Goal: Task Accomplishment & Management: Use online tool/utility

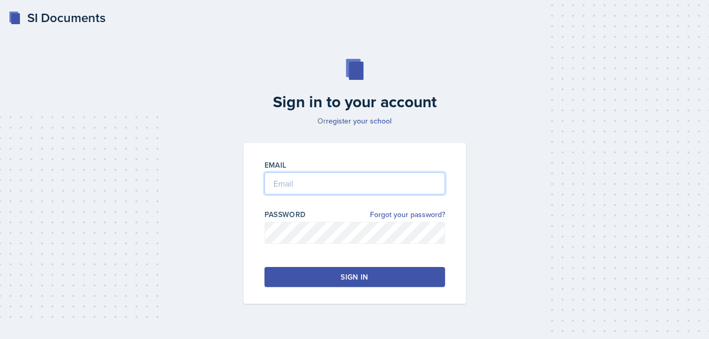
click at [340, 181] on input "email" at bounding box center [355, 183] width 181 height 22
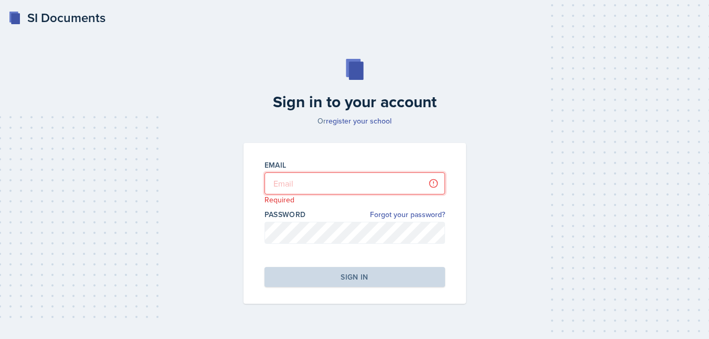
type input "[EMAIL_ADDRESS][DOMAIN_NAME]"
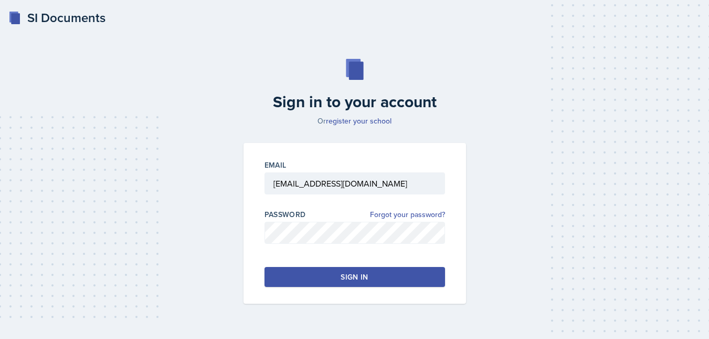
click at [398, 281] on button "Sign in" at bounding box center [355, 277] width 181 height 20
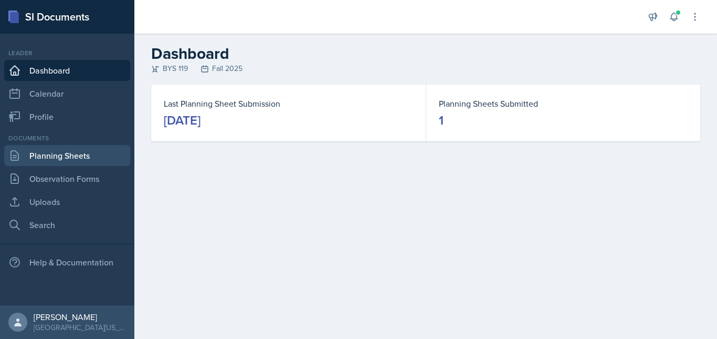
click at [66, 160] on link "Planning Sheets" at bounding box center [67, 155] width 126 height 21
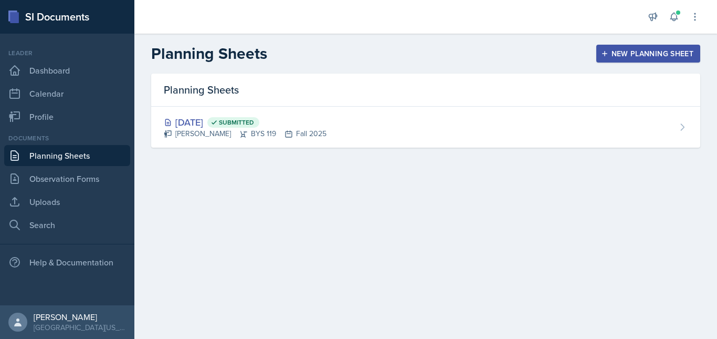
click at [624, 57] on div "New Planning Sheet" at bounding box center [648, 53] width 90 height 8
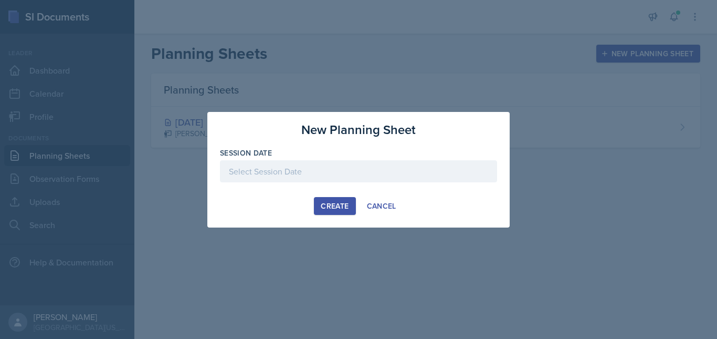
click at [411, 171] on div at bounding box center [358, 171] width 277 height 22
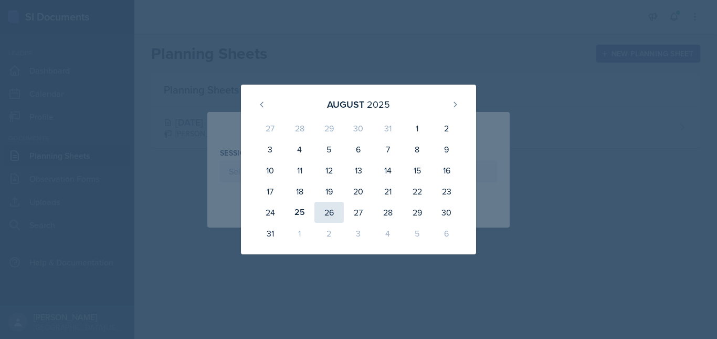
click at [325, 213] on div "26" at bounding box center [329, 212] width 29 height 21
type input "[DATE]"
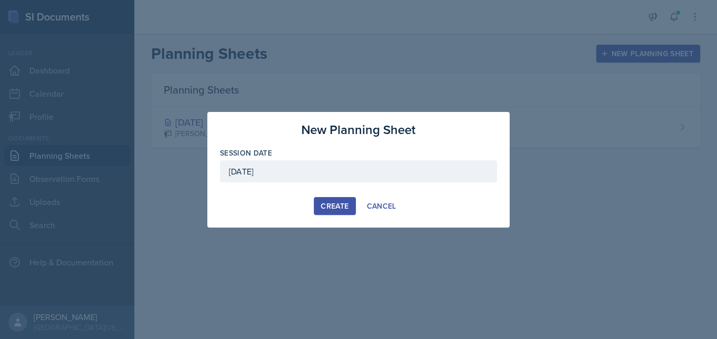
click at [333, 204] on div "Create" at bounding box center [335, 206] width 28 height 8
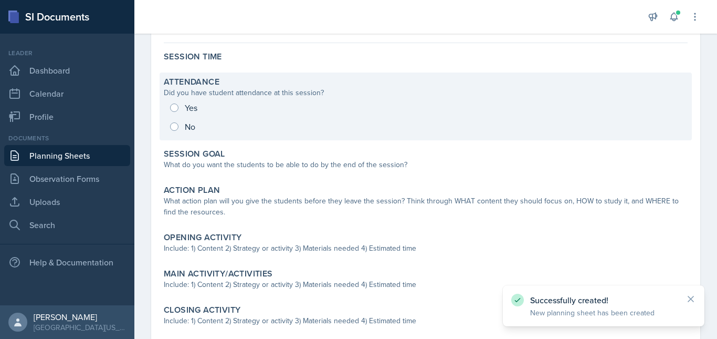
scroll to position [86, 0]
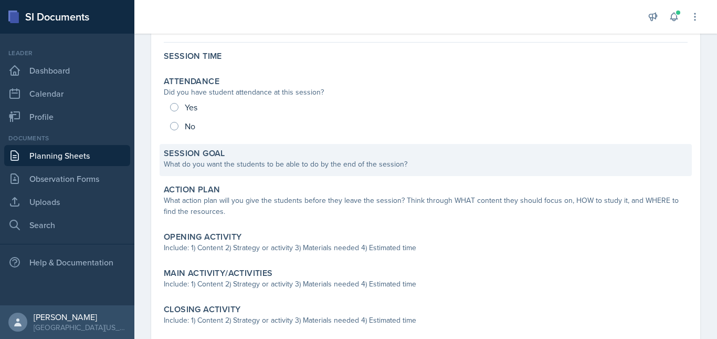
click at [277, 156] on div "Session Goal" at bounding box center [426, 153] width 524 height 11
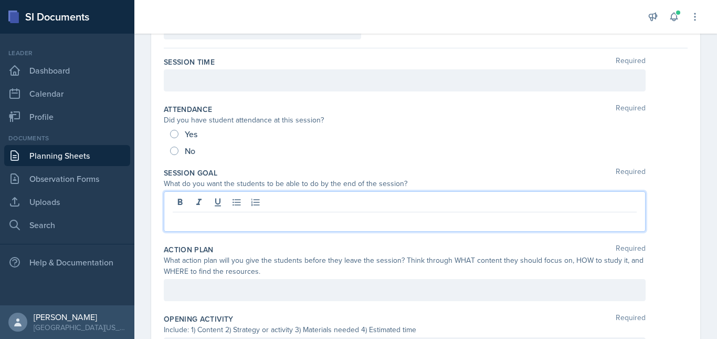
click at [311, 202] on div at bounding box center [405, 211] width 482 height 40
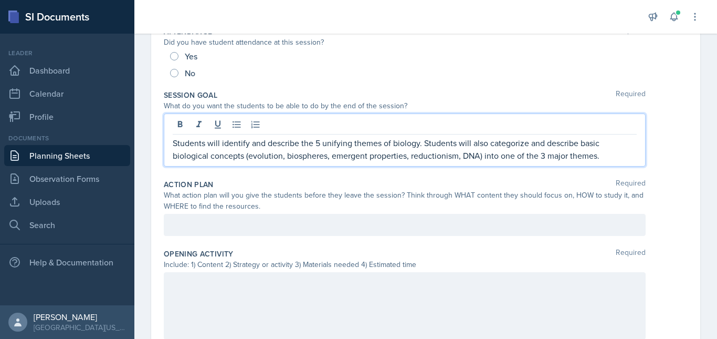
scroll to position [164, 0]
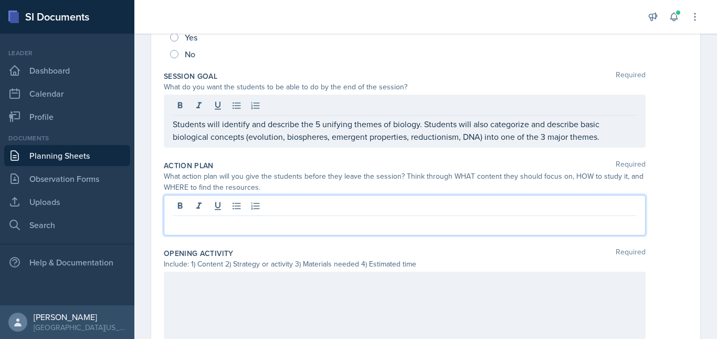
click at [316, 225] on p at bounding box center [405, 224] width 464 height 13
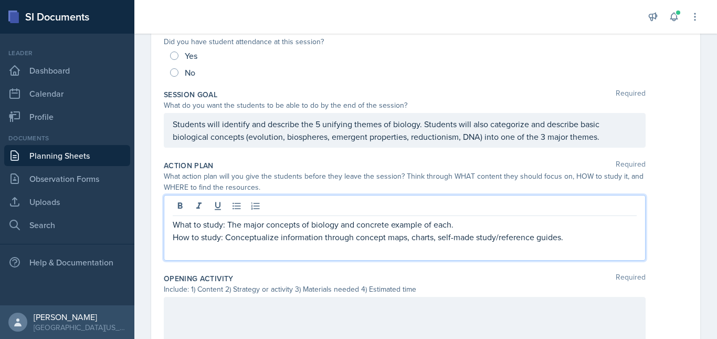
click at [270, 250] on p at bounding box center [405, 249] width 464 height 13
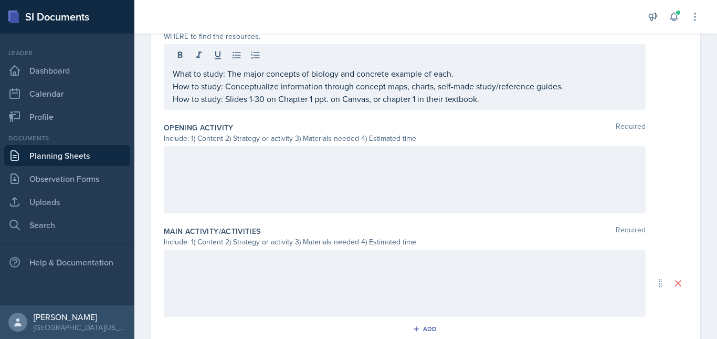
click at [337, 185] on div at bounding box center [405, 179] width 482 height 67
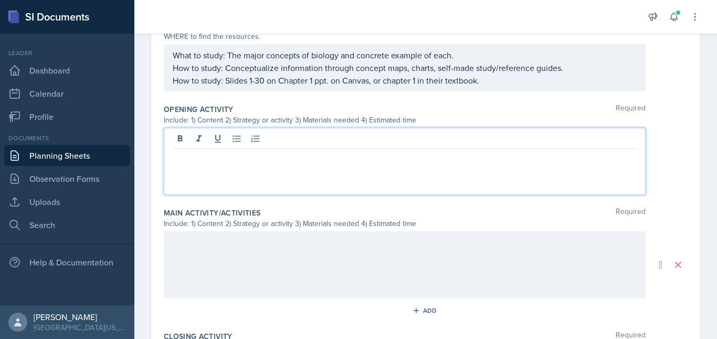
scroll to position [333, 0]
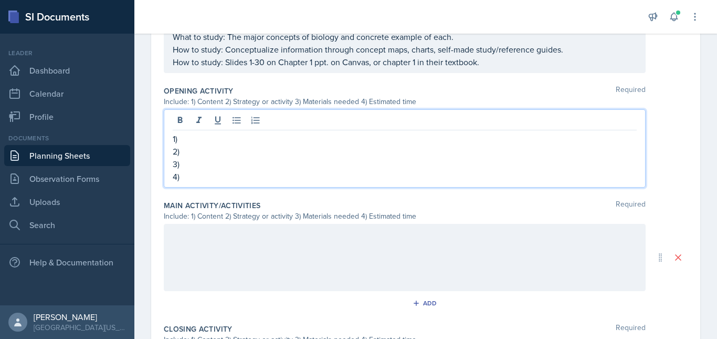
click at [309, 164] on p "3)" at bounding box center [405, 164] width 464 height 13
click at [299, 135] on p "1)" at bounding box center [405, 138] width 464 height 13
click at [272, 154] on p "2)" at bounding box center [405, 151] width 464 height 13
click at [298, 132] on p "1) 5 unifying themes of biology" at bounding box center [405, 138] width 464 height 13
click at [218, 155] on p "2)" at bounding box center [405, 151] width 464 height 13
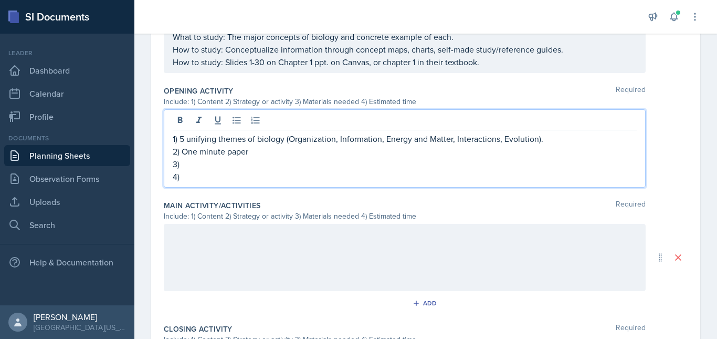
click at [239, 166] on p "3)" at bounding box center [405, 164] width 464 height 13
click at [211, 181] on p "4)" at bounding box center [405, 176] width 464 height 13
click at [286, 140] on p "1) 5 unifying themes of biology (Organization, Information, Energy and Matter, …" at bounding box center [405, 138] width 464 height 13
click at [560, 142] on p "1) 5 unifying themes of biology (Organization, Information, Energy and Matter, …" at bounding box center [405, 138] width 464 height 13
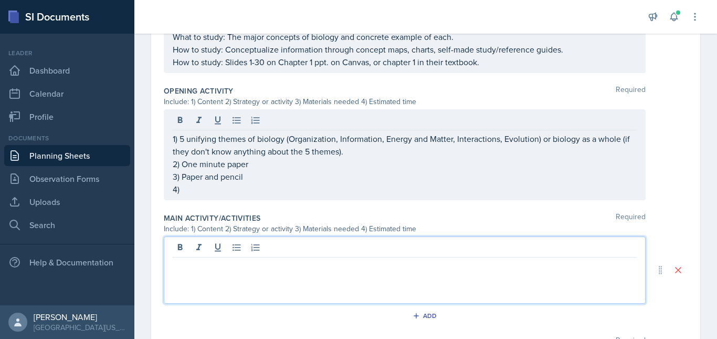
click at [443, 249] on div at bounding box center [405, 269] width 482 height 67
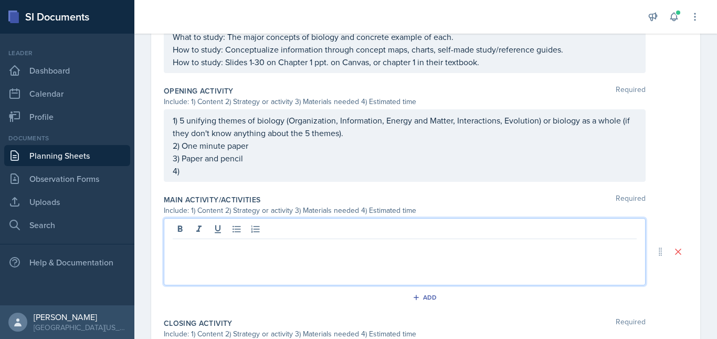
scroll to position [315, 0]
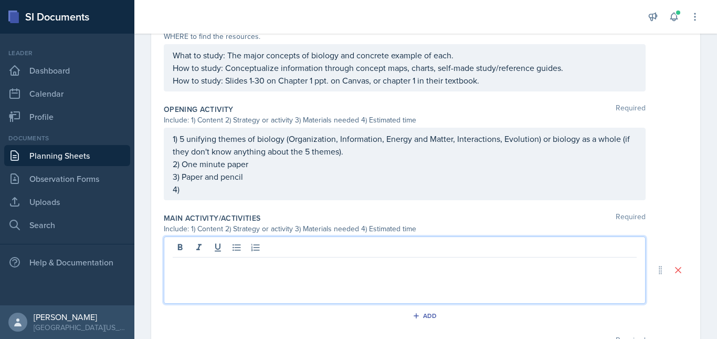
click at [357, 197] on div "1) 5 unifying themes of biology (Organization, Information, Energy and Matter, …" at bounding box center [405, 164] width 482 height 72
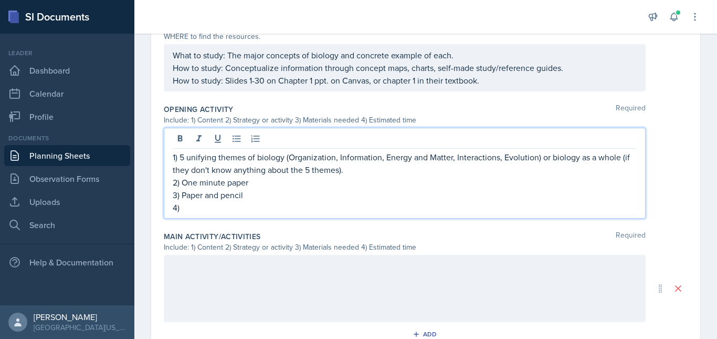
scroll to position [333, 0]
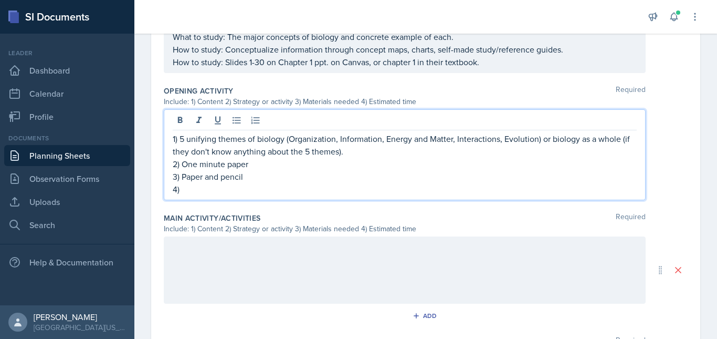
click at [337, 191] on p "4)" at bounding box center [405, 189] width 464 height 13
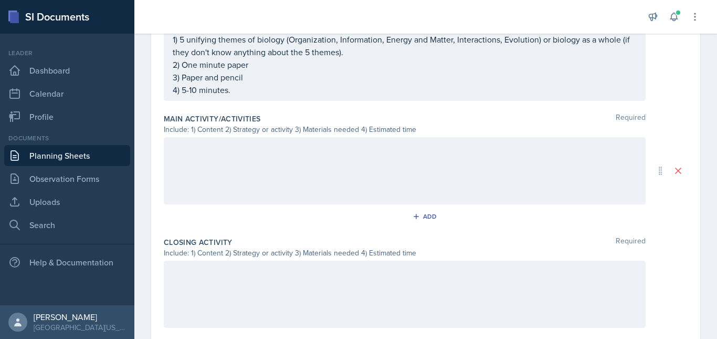
click at [286, 176] on div at bounding box center [405, 170] width 482 height 67
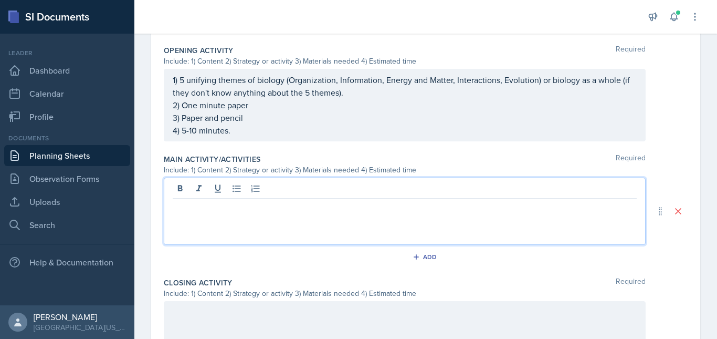
scroll to position [373, 0]
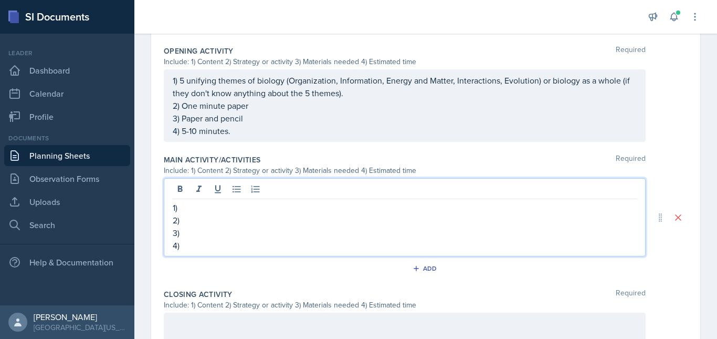
click at [228, 208] on p "1)" at bounding box center [405, 207] width 464 height 13
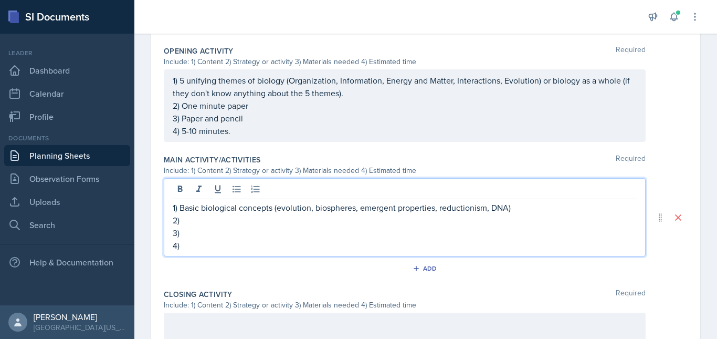
click at [243, 224] on p "2)" at bounding box center [405, 220] width 464 height 13
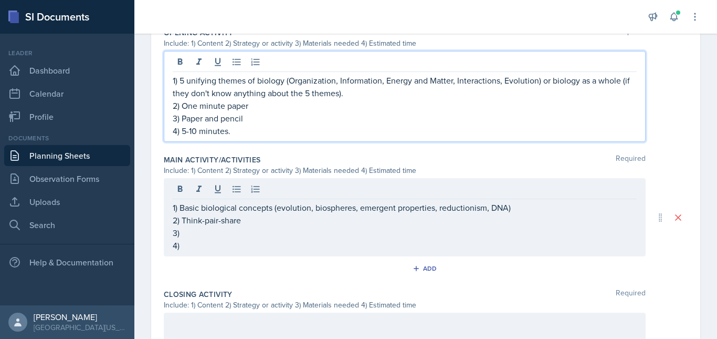
click at [261, 106] on p "2) One minute paper" at bounding box center [405, 105] width 464 height 13
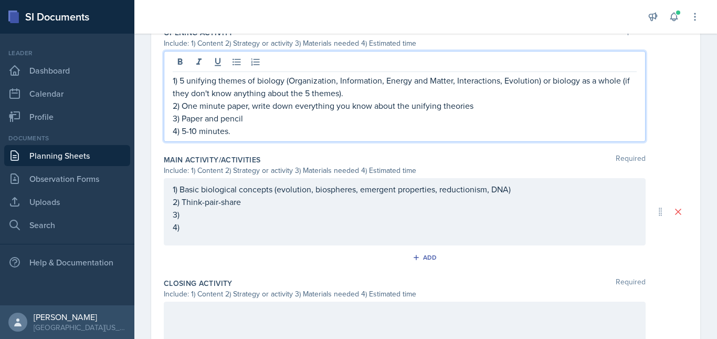
click at [488, 107] on p "2) One minute paper, write down everything you know about the unifying theories" at bounding box center [405, 105] width 464 height 13
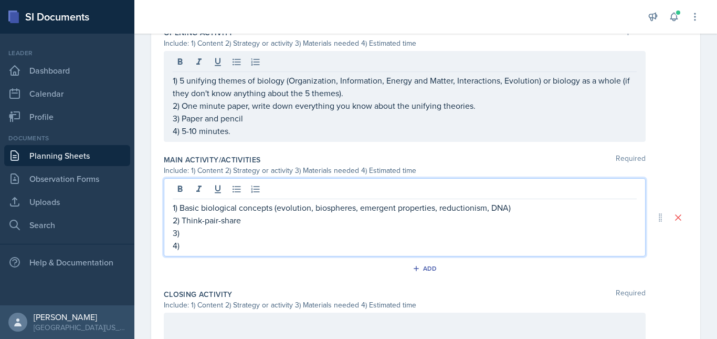
click at [483, 207] on div "1) Basic biological concepts (evolution, biospheres, emergent properties, reduc…" at bounding box center [405, 226] width 464 height 50
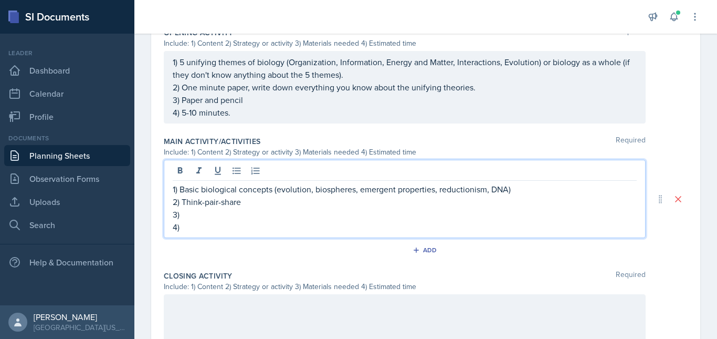
scroll to position [373, 0]
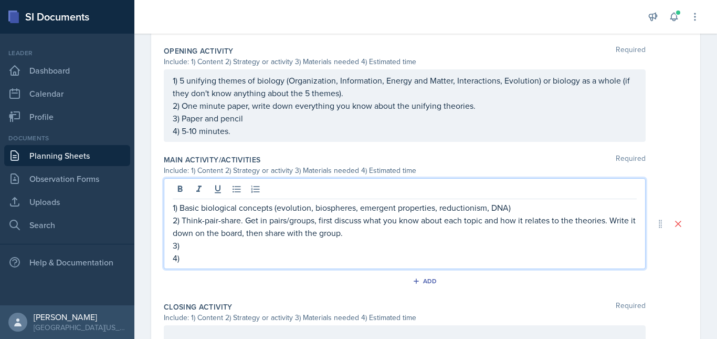
click at [266, 247] on p "3)" at bounding box center [405, 245] width 464 height 13
click at [243, 262] on p "4)" at bounding box center [405, 258] width 464 height 13
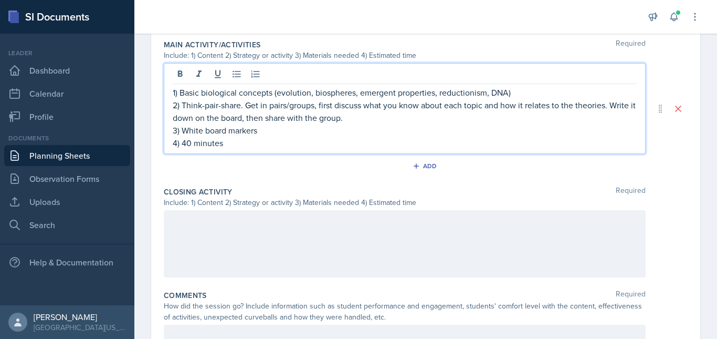
scroll to position [488, 0]
click at [422, 121] on p "2) Think-pair-share. Get in pairs/groups, first discuss what you know about eac…" at bounding box center [405, 111] width 464 height 25
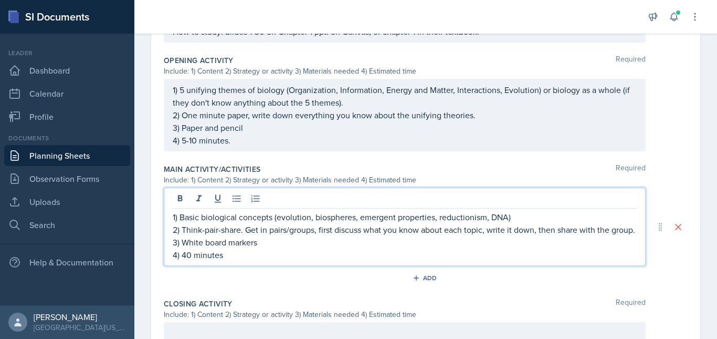
scroll to position [363, 0]
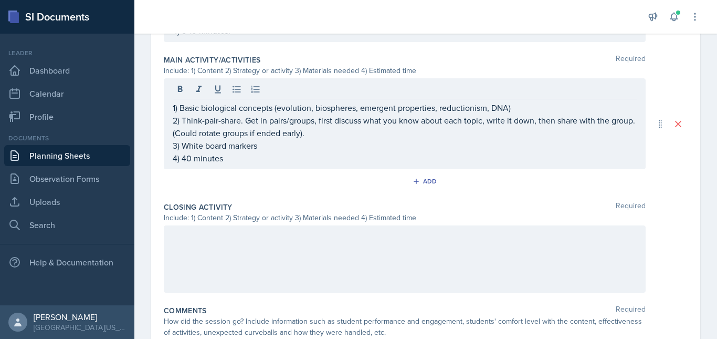
click at [429, 246] on div at bounding box center [405, 258] width 482 height 67
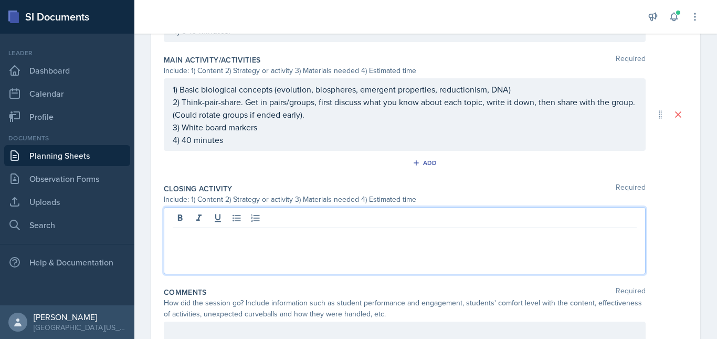
scroll to position [492, 0]
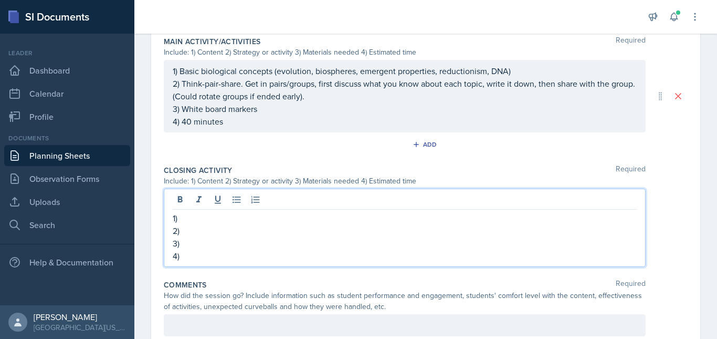
click at [384, 216] on p "1)" at bounding box center [405, 218] width 464 height 13
click at [198, 229] on p "2)" at bounding box center [405, 230] width 464 height 13
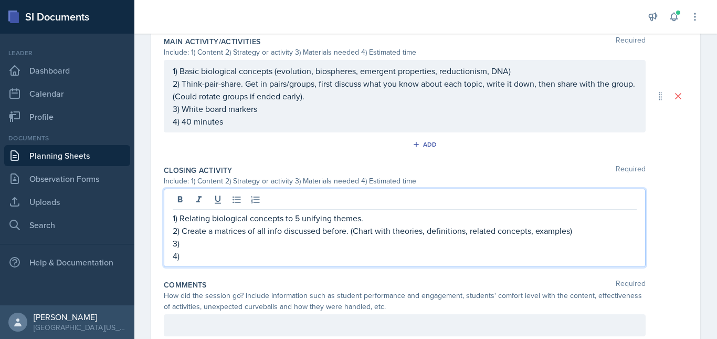
click at [214, 246] on p "3)" at bounding box center [405, 243] width 464 height 13
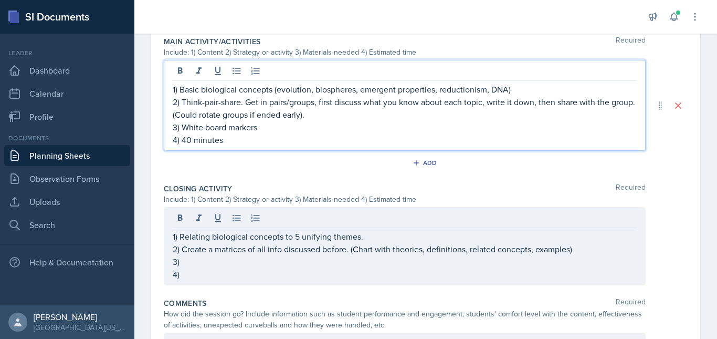
scroll to position [510, 0]
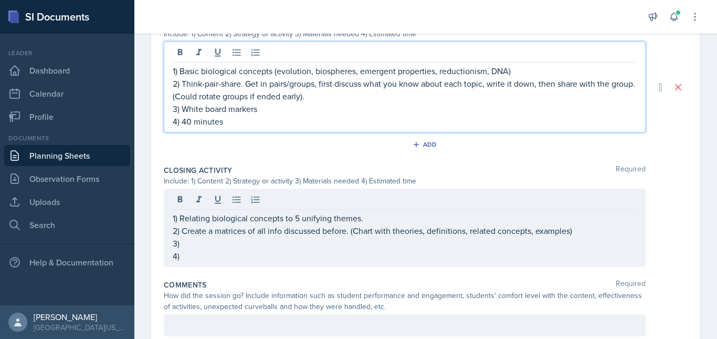
click at [282, 115] on p "4) 40 minutes" at bounding box center [405, 121] width 464 height 13
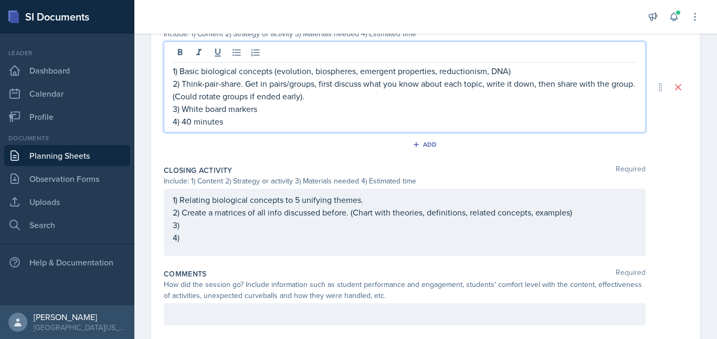
click at [274, 111] on p "3) White board markers" at bounding box center [405, 108] width 464 height 13
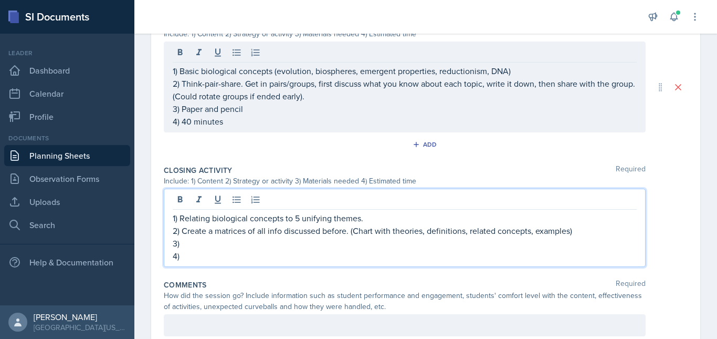
click at [203, 228] on div "1) Relating biological concepts to 5 unifying themes. 2) Create a matrices of a…" at bounding box center [405, 237] width 464 height 50
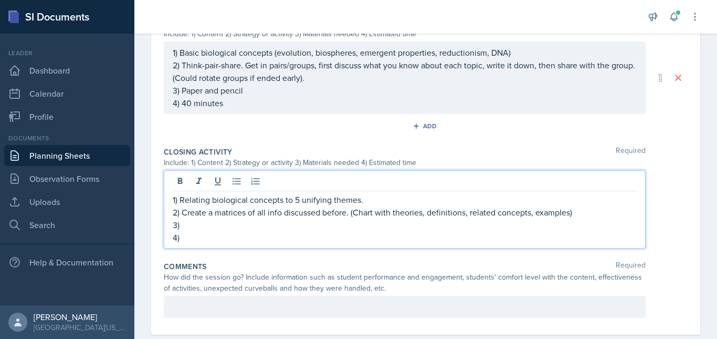
scroll to position [492, 0]
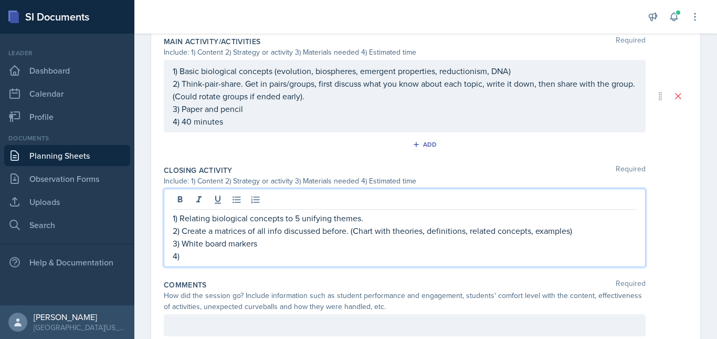
click at [194, 259] on p "4)" at bounding box center [405, 255] width 464 height 13
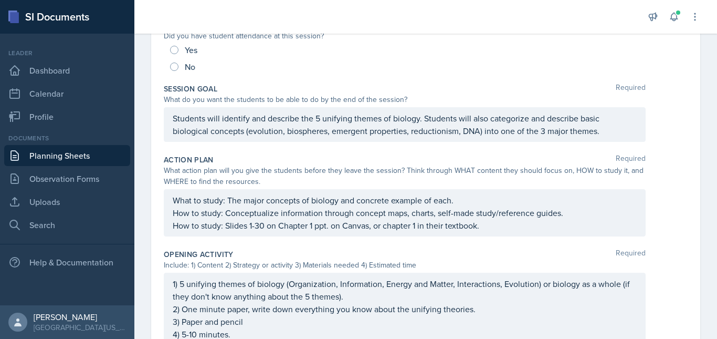
scroll to position [189, 0]
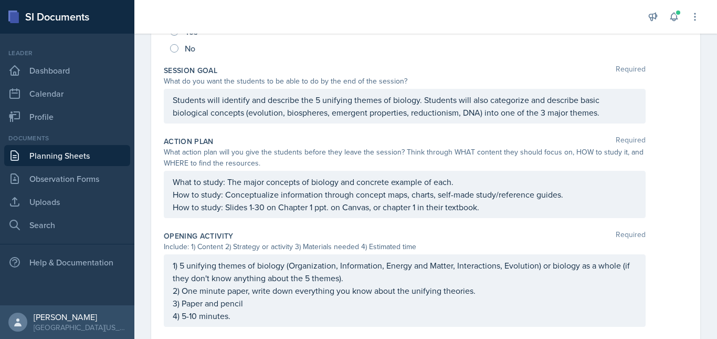
click at [545, 119] on p "Students will identify and describe the 5 unifying themes of biology. Students …" at bounding box center [405, 105] width 464 height 25
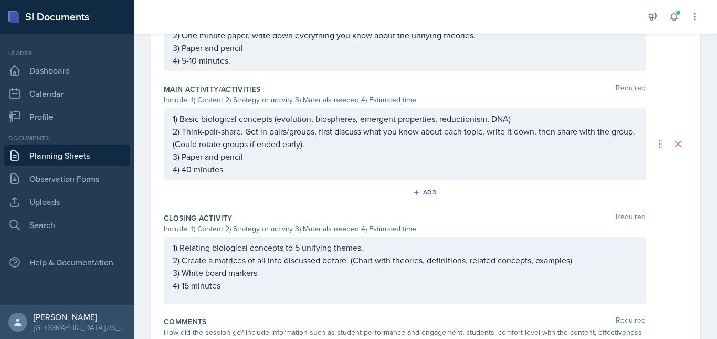
scroll to position [463, 0]
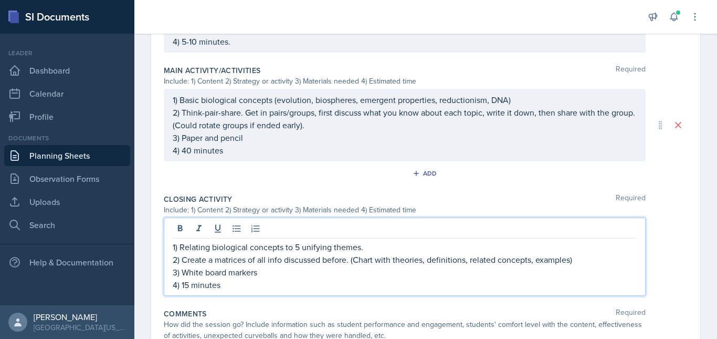
click at [247, 260] on p "2) Create a matrices of all info discussed before. (Chart with theories, defini…" at bounding box center [405, 259] width 464 height 13
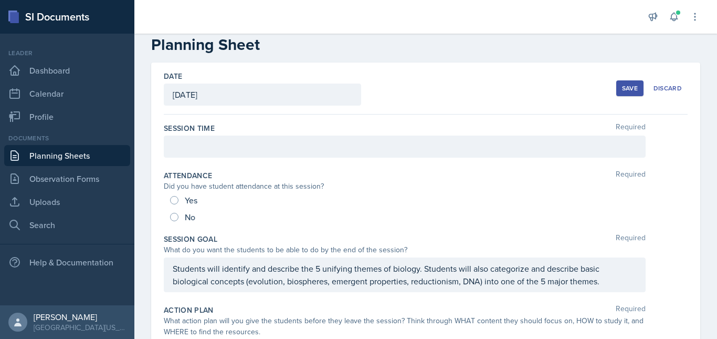
scroll to position [0, 0]
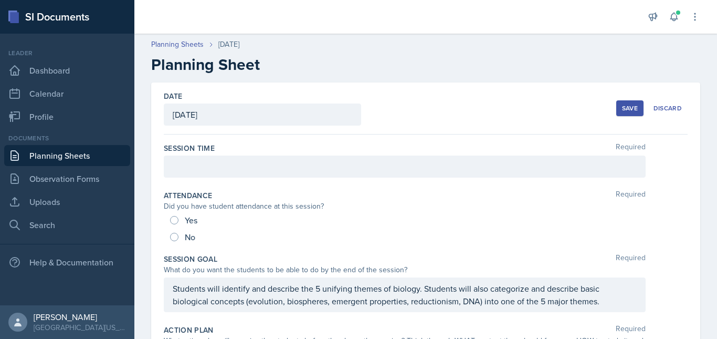
click at [628, 106] on div "Save" at bounding box center [630, 108] width 16 height 8
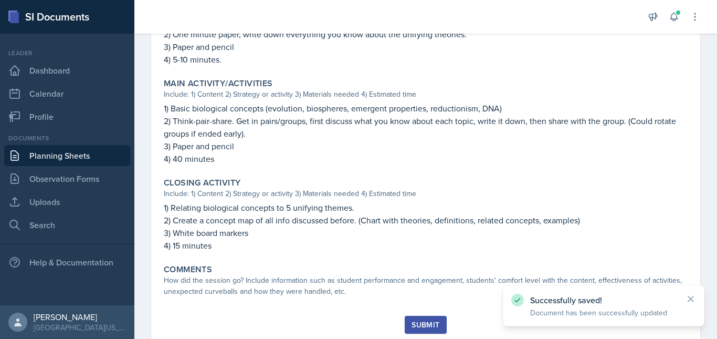
scroll to position [434, 0]
